Goal: Task Accomplishment & Management: Use online tool/utility

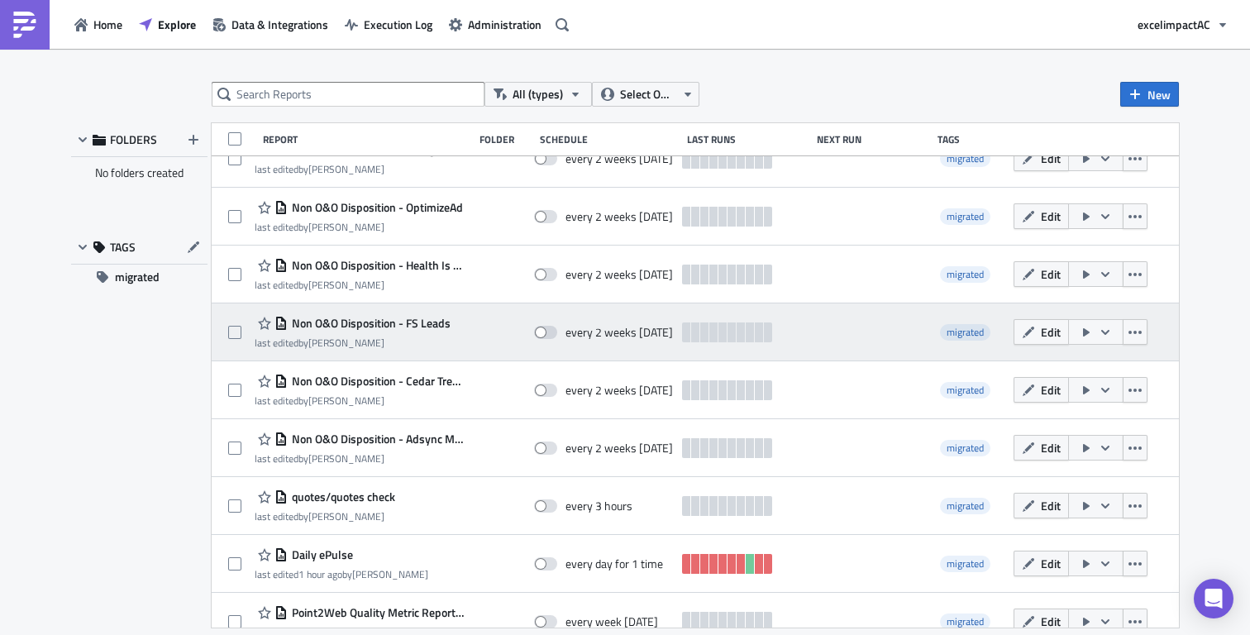
scroll to position [225, 0]
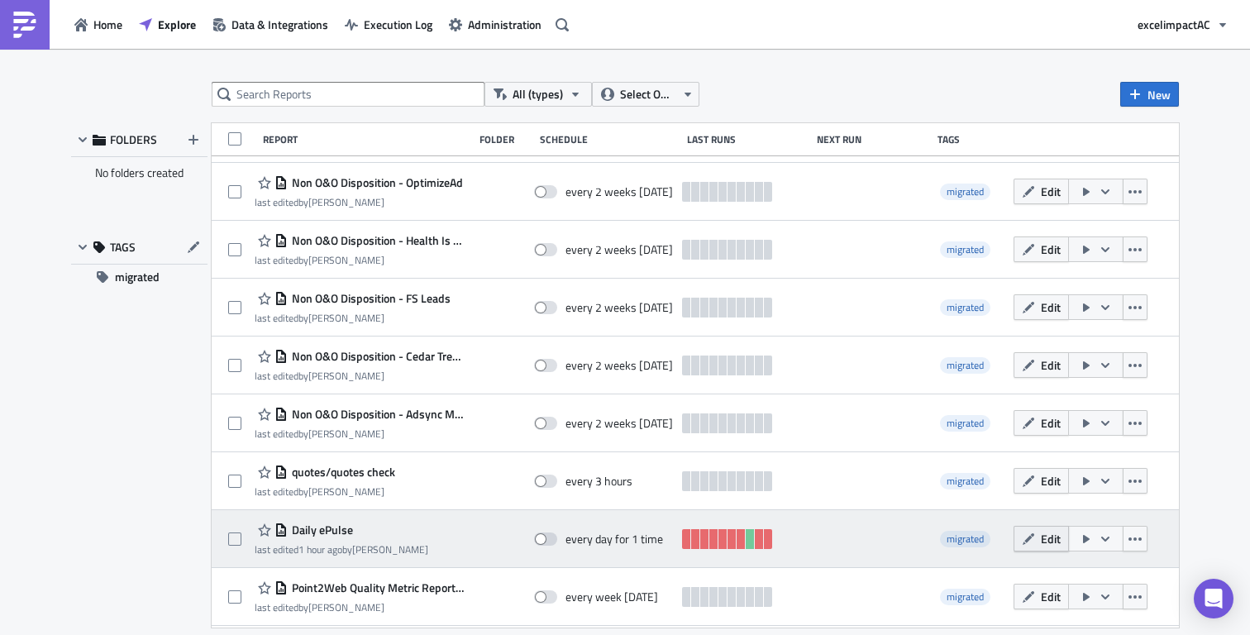
click at [1048, 540] on span "Edit" at bounding box center [1050, 538] width 20 height 17
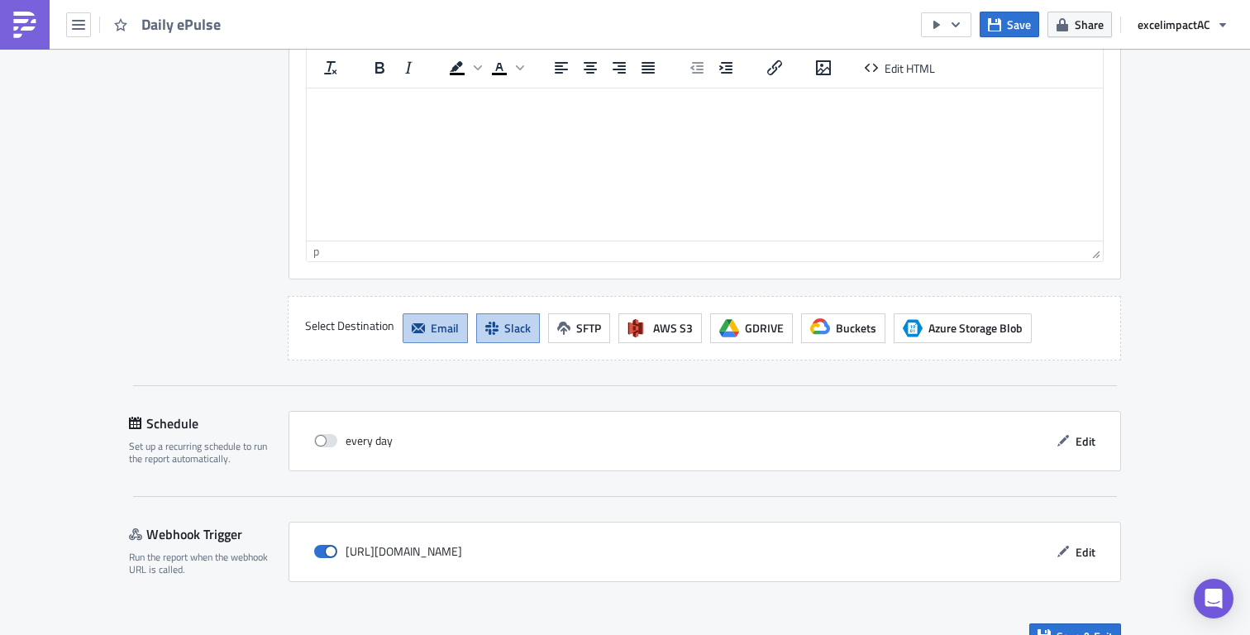
scroll to position [2072, 0]
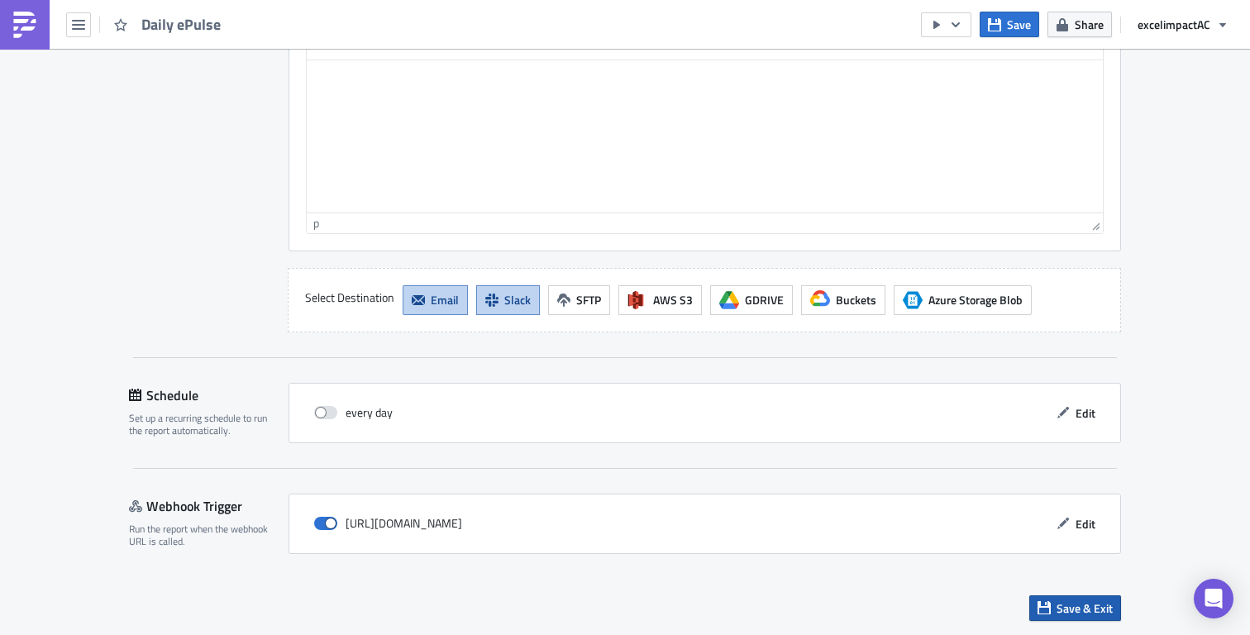
click at [1076, 607] on span "Save & Exit" at bounding box center [1084, 607] width 56 height 17
